Goal: Transaction & Acquisition: Purchase product/service

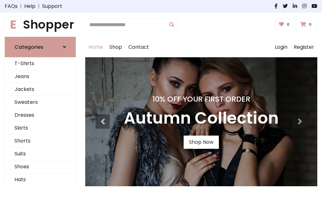
click at [161, 104] on h4 "10% Off Your First Order" at bounding box center [201, 99] width 155 height 9
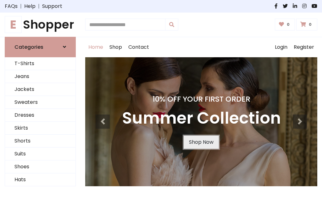
click at [201, 142] on link "Shop Now" at bounding box center [201, 142] width 35 height 13
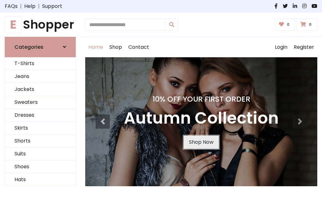
click at [201, 142] on link "Shop Now" at bounding box center [201, 142] width 35 height 13
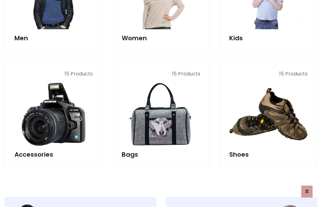
scroll to position [627, 0]
